Goal: Find specific page/section: Locate a particular part of the current website

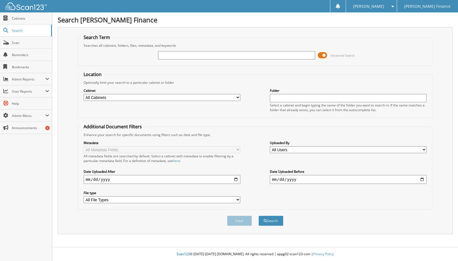
click at [225, 55] on input "text" at bounding box center [236, 55] width 157 height 8
click at [196, 208] on fieldset "Additional Document Filters Enhance your search for specific documents using fi…" at bounding box center [255, 166] width 355 height 86
click at [190, 55] on input "text" at bounding box center [236, 55] width 157 height 8
type input "904915"
click at [259, 215] on button "Search" at bounding box center [271, 220] width 25 height 10
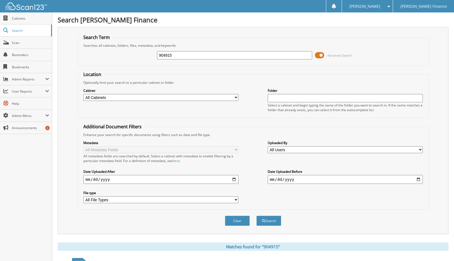
scroll to position [48, 0]
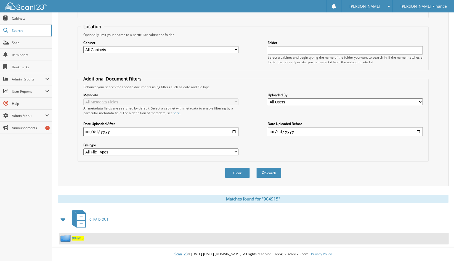
click at [81, 238] on span "904915" at bounding box center [78, 237] width 12 height 5
